Goal: Transaction & Acquisition: Purchase product/service

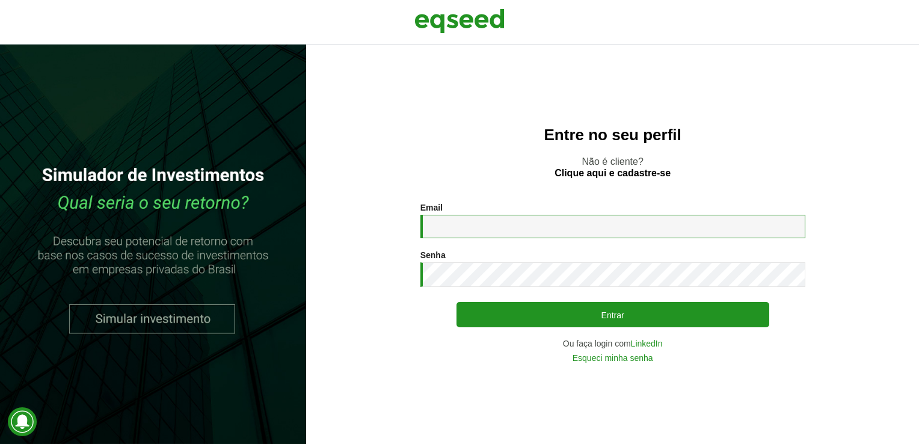
click at [594, 230] on input "Email *" at bounding box center [613, 226] width 385 height 23
type input "**********"
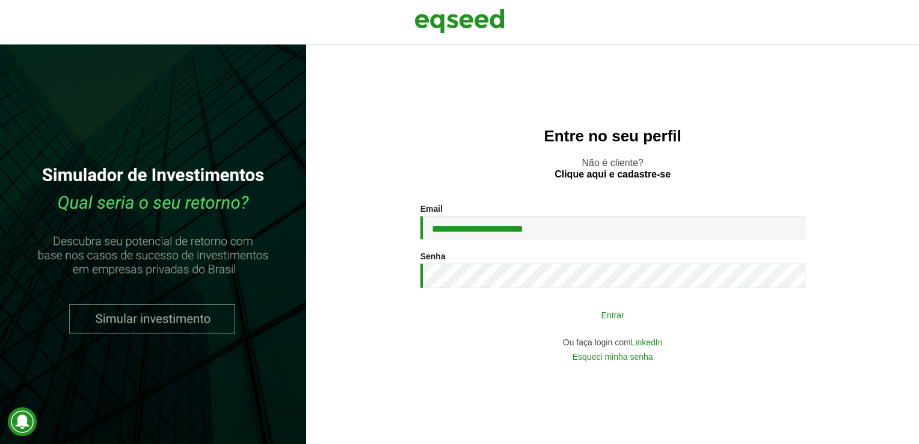
click at [525, 322] on button "Entrar" at bounding box center [613, 314] width 313 height 23
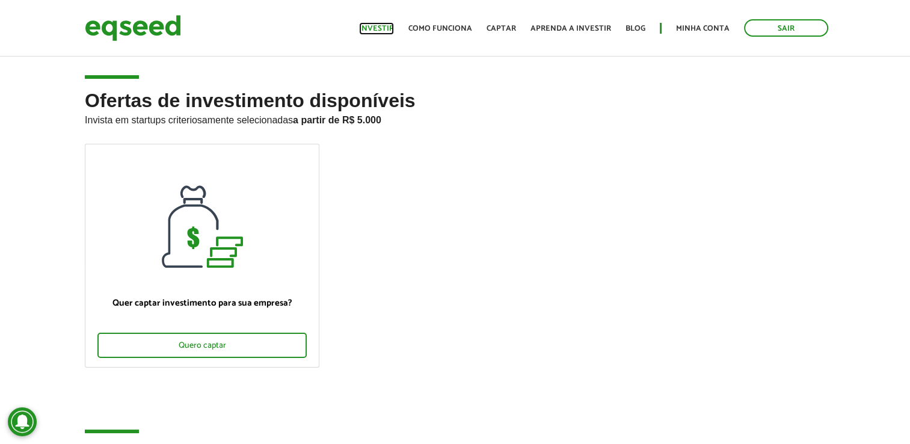
click at [377, 28] on link "Investir" at bounding box center [376, 29] width 35 height 8
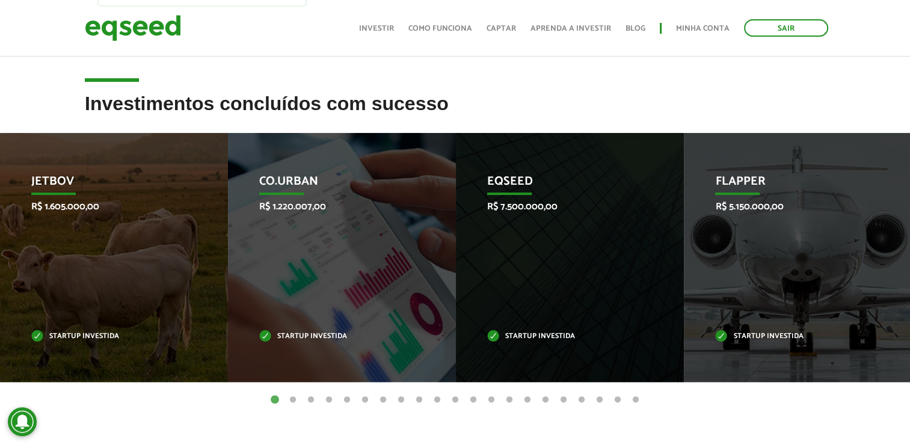
scroll to position [481, 0]
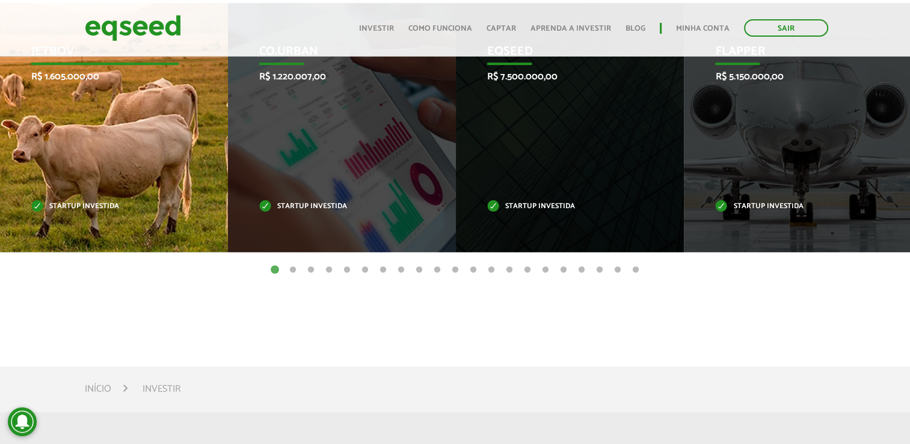
click at [156, 151] on div "JetBov R$ 1.605.000,00 Startup investida" at bounding box center [105, 127] width 210 height 249
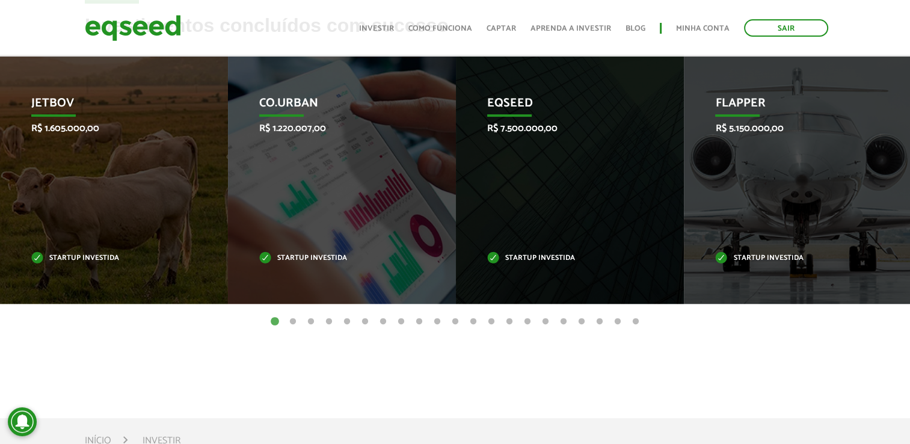
scroll to position [421, 0]
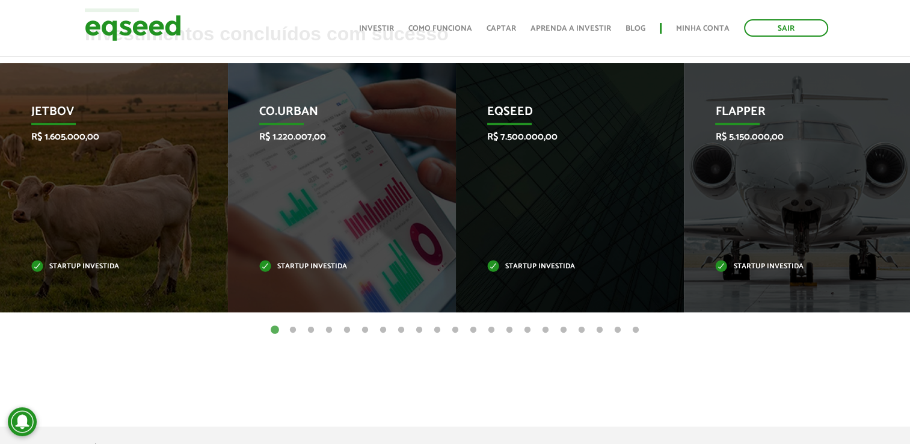
click at [289, 328] on button "2" at bounding box center [293, 330] width 12 height 12
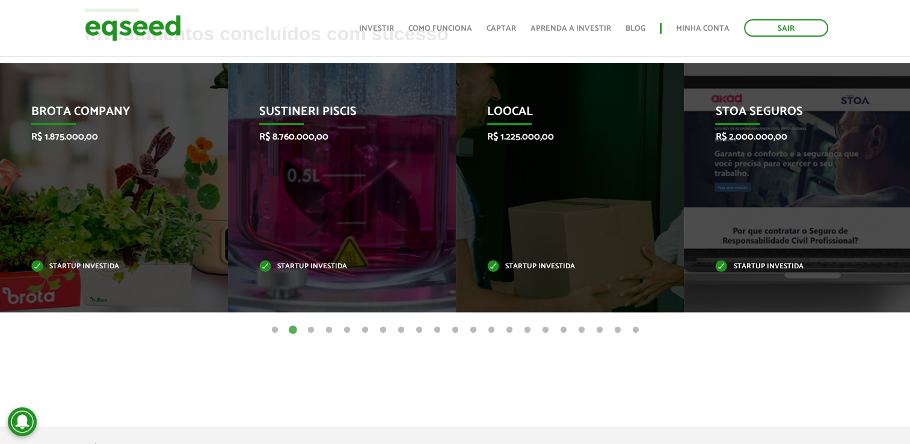
click at [312, 329] on button "3" at bounding box center [311, 330] width 12 height 12
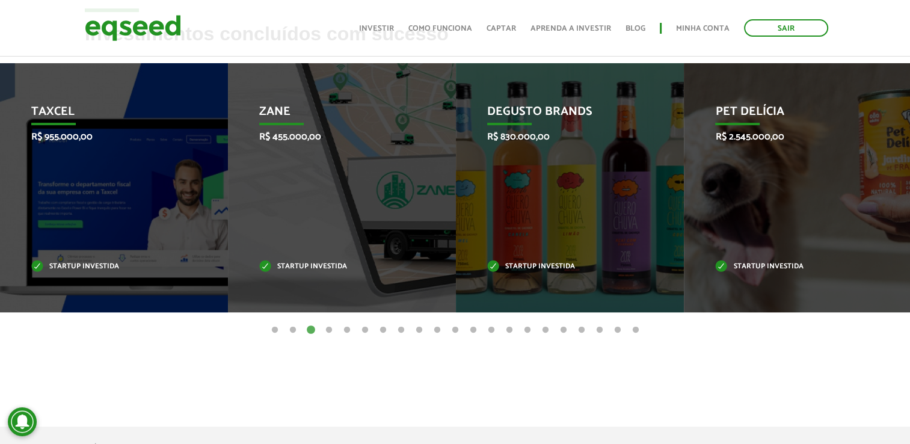
click at [275, 327] on button "1" at bounding box center [275, 330] width 12 height 12
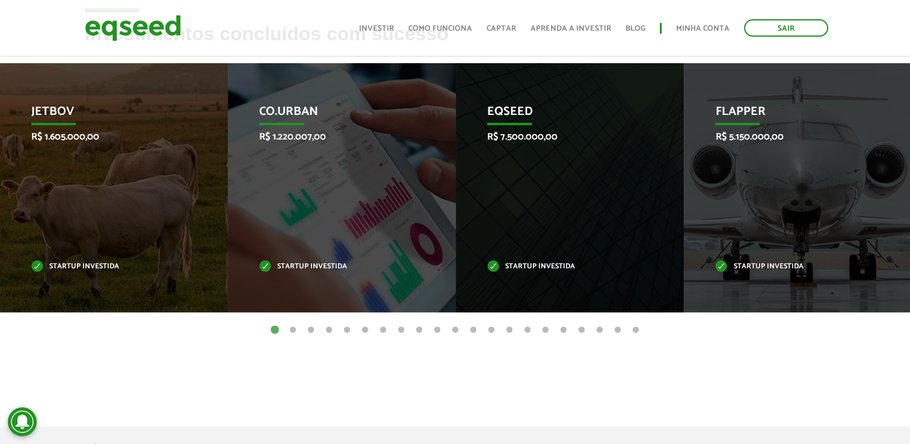
click at [634, 329] on button "21" at bounding box center [636, 330] width 12 height 12
